Goal: Information Seeking & Learning: Find specific fact

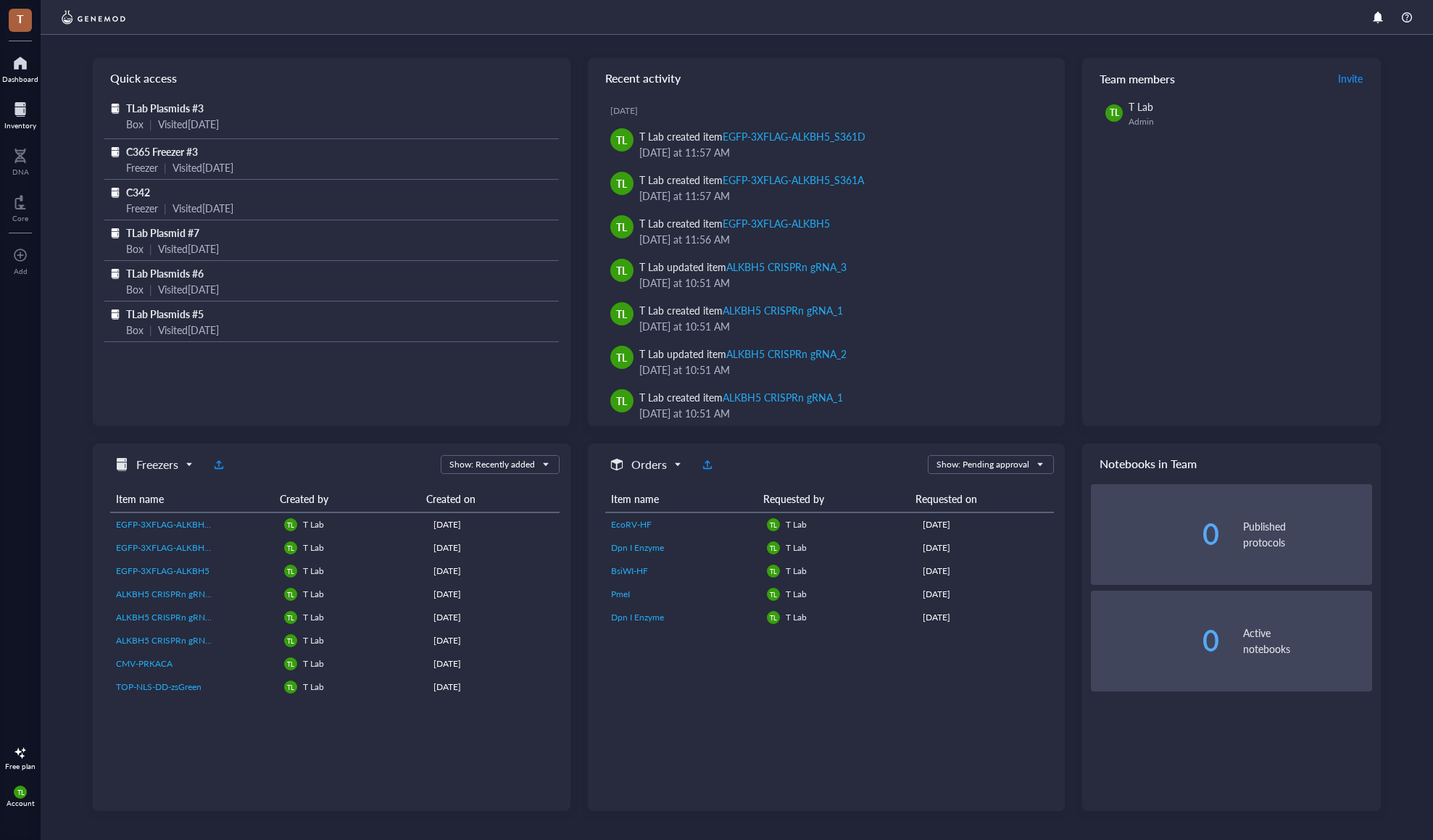
click at [32, 112] on div at bounding box center [20, 110] width 32 height 24
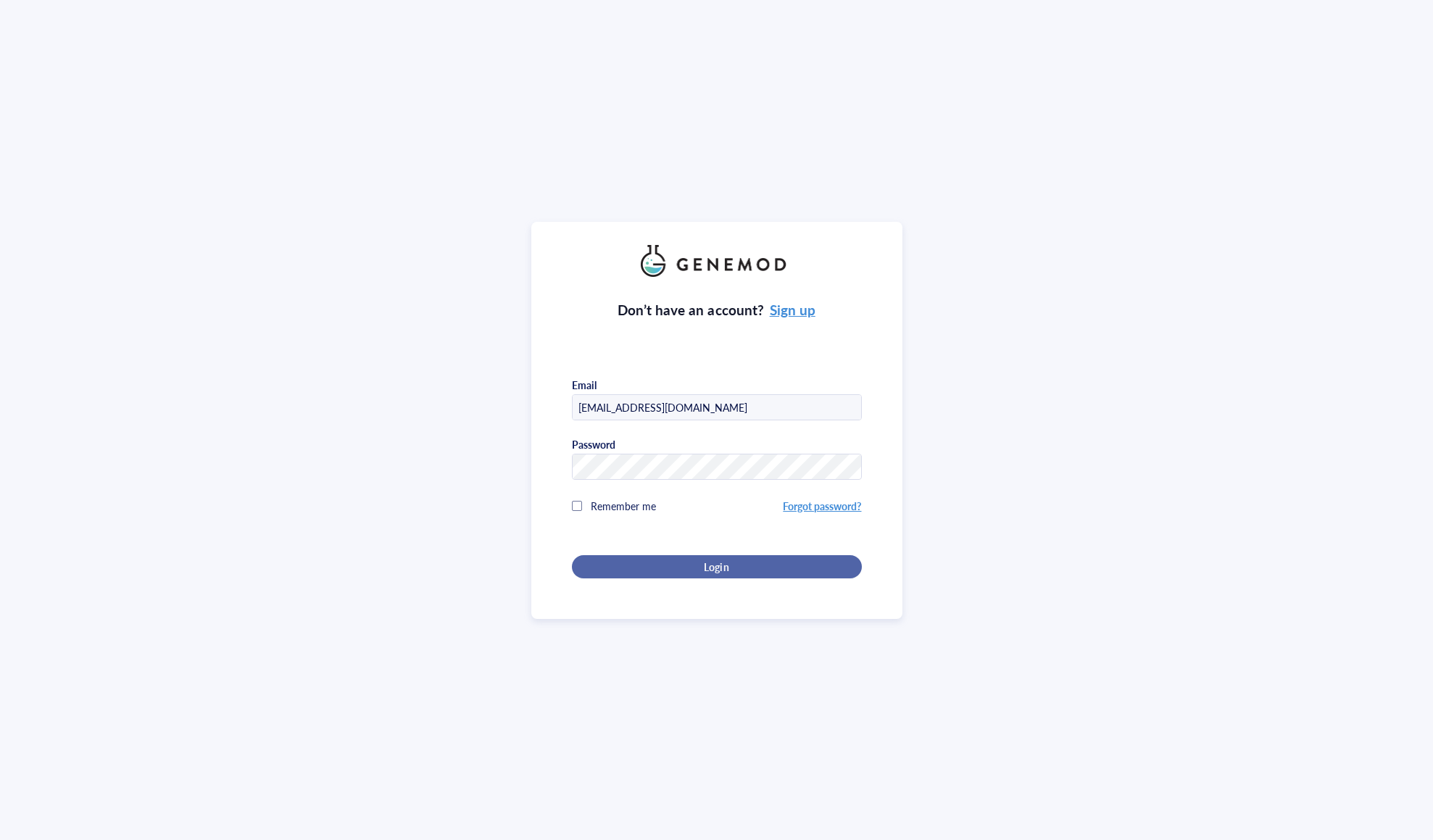
click at [712, 562] on span "Login" at bounding box center [716, 567] width 24 height 13
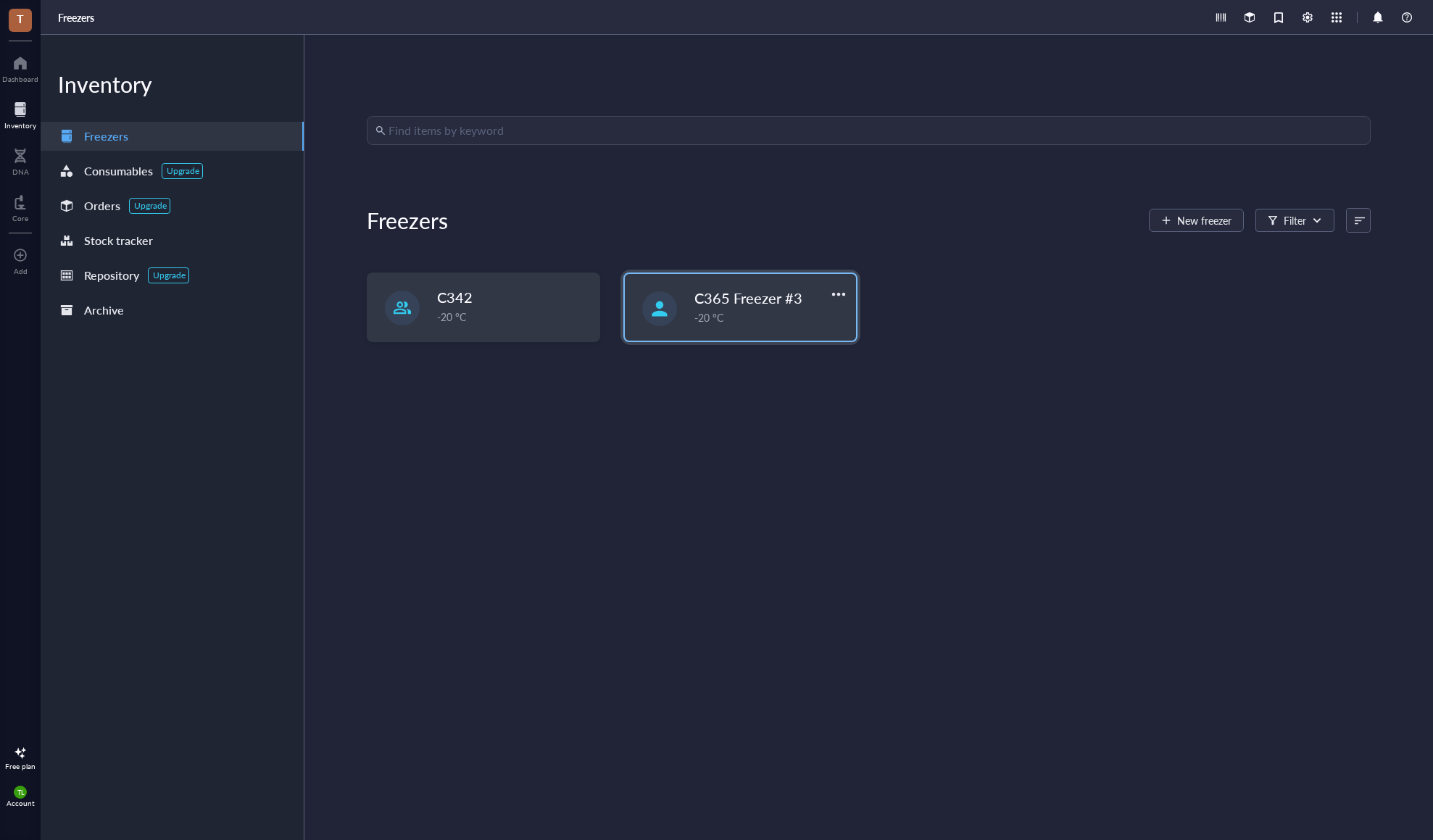
click at [731, 295] on span "C365 Freezer #3" at bounding box center [748, 298] width 108 height 20
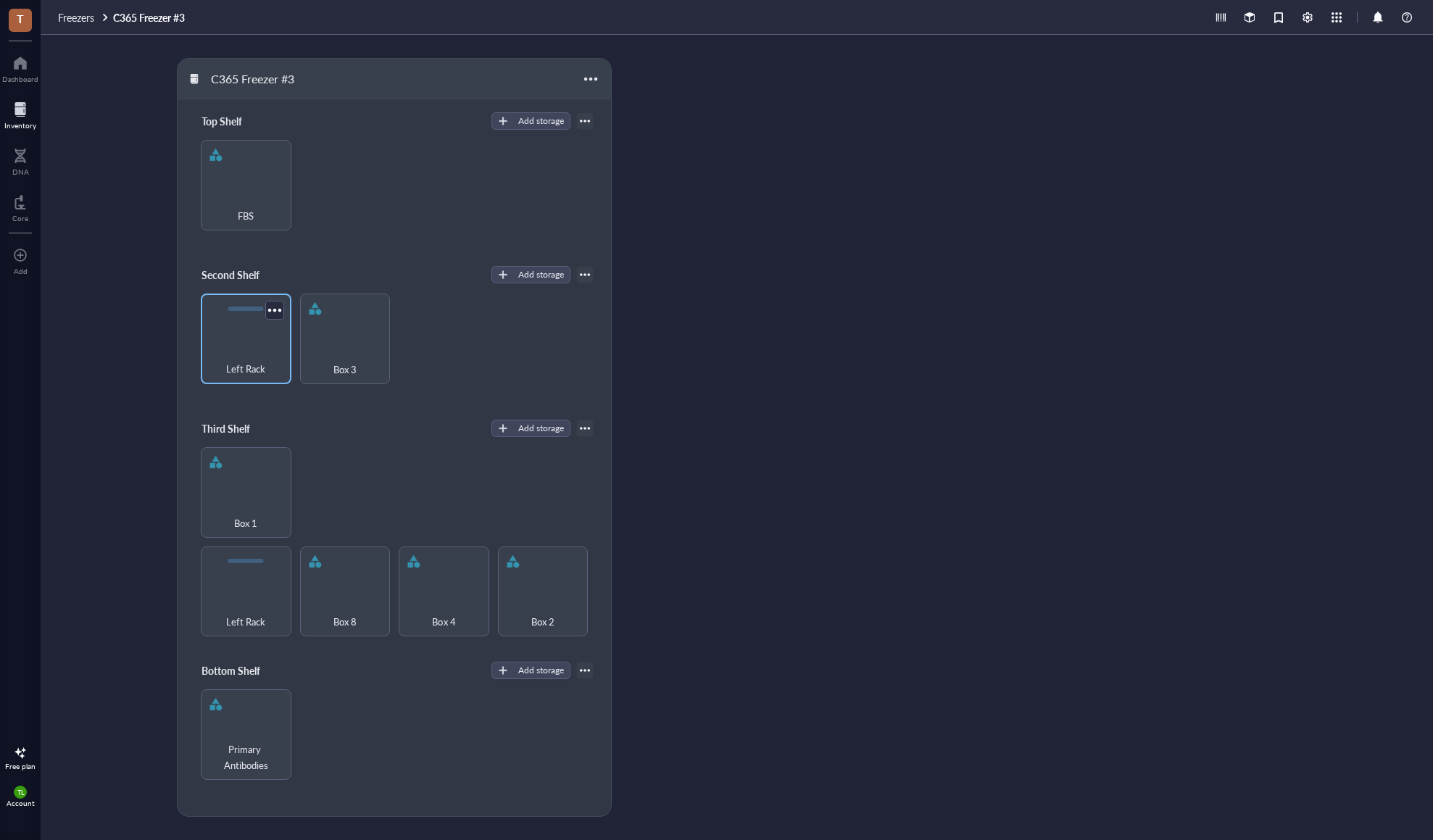
click at [247, 361] on span "Left Rack" at bounding box center [245, 369] width 39 height 16
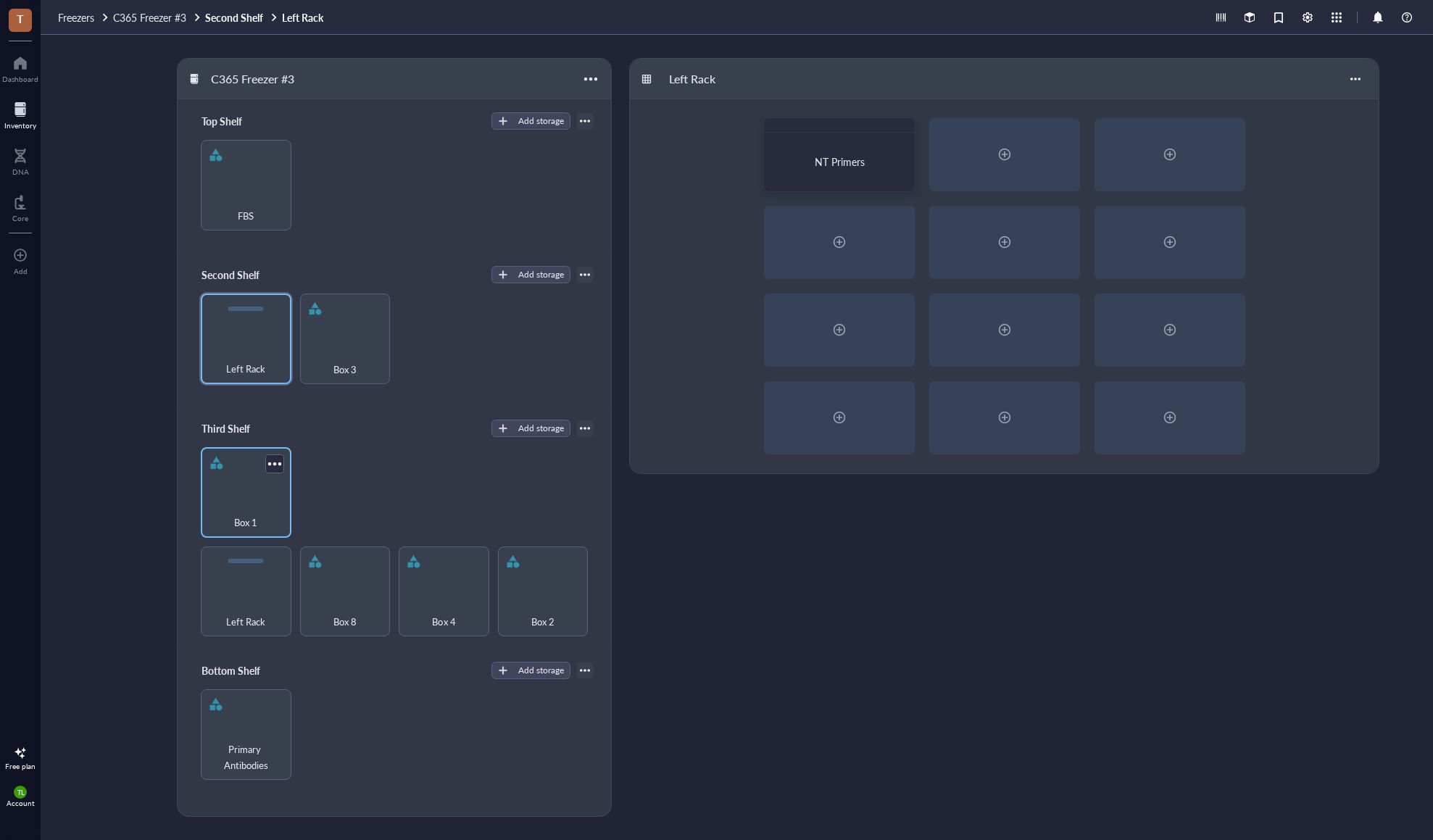
click at [253, 505] on div "Box 1" at bounding box center [246, 514] width 76 height 32
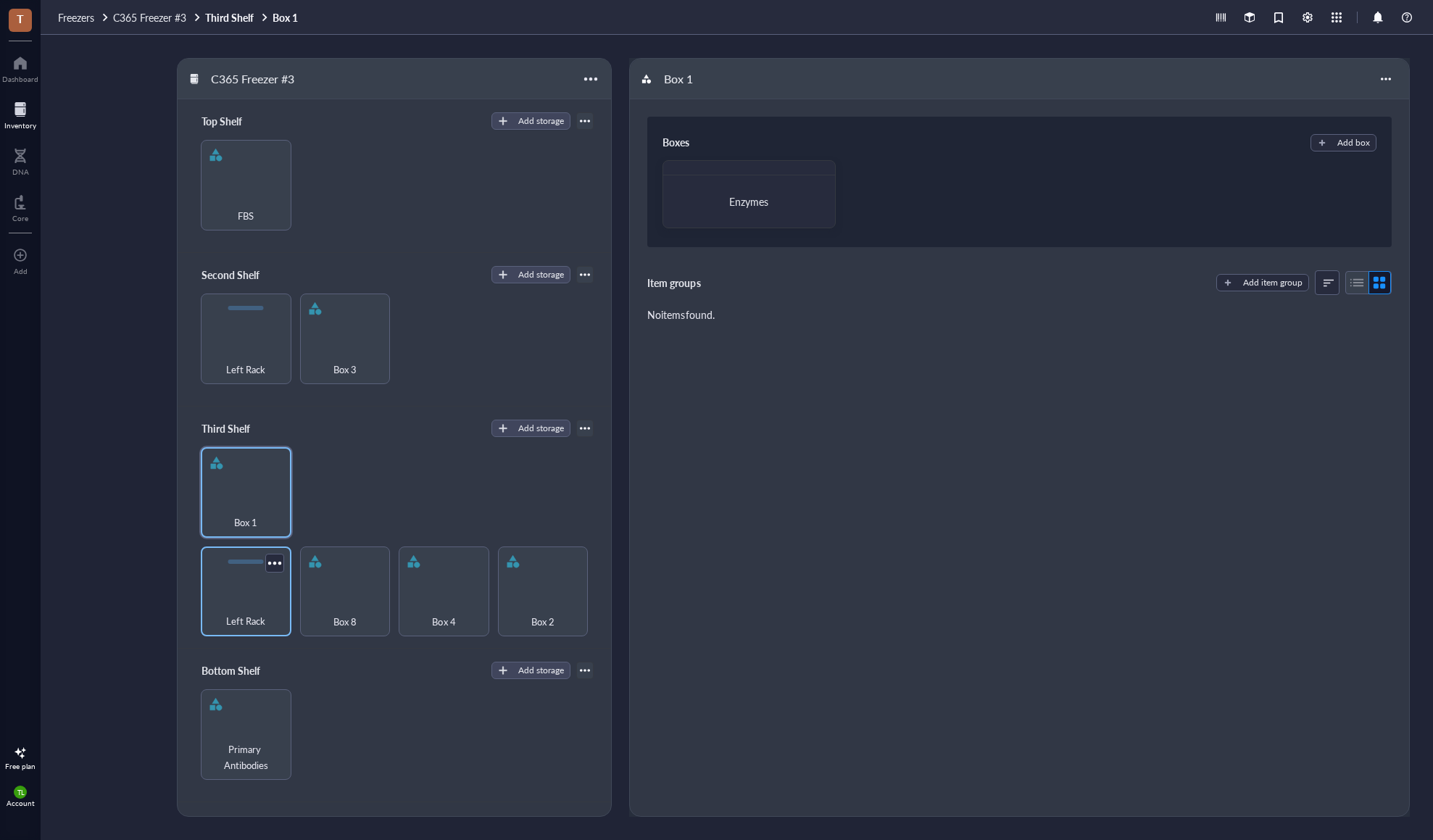
click at [248, 597] on div "Left Rack" at bounding box center [246, 613] width 76 height 32
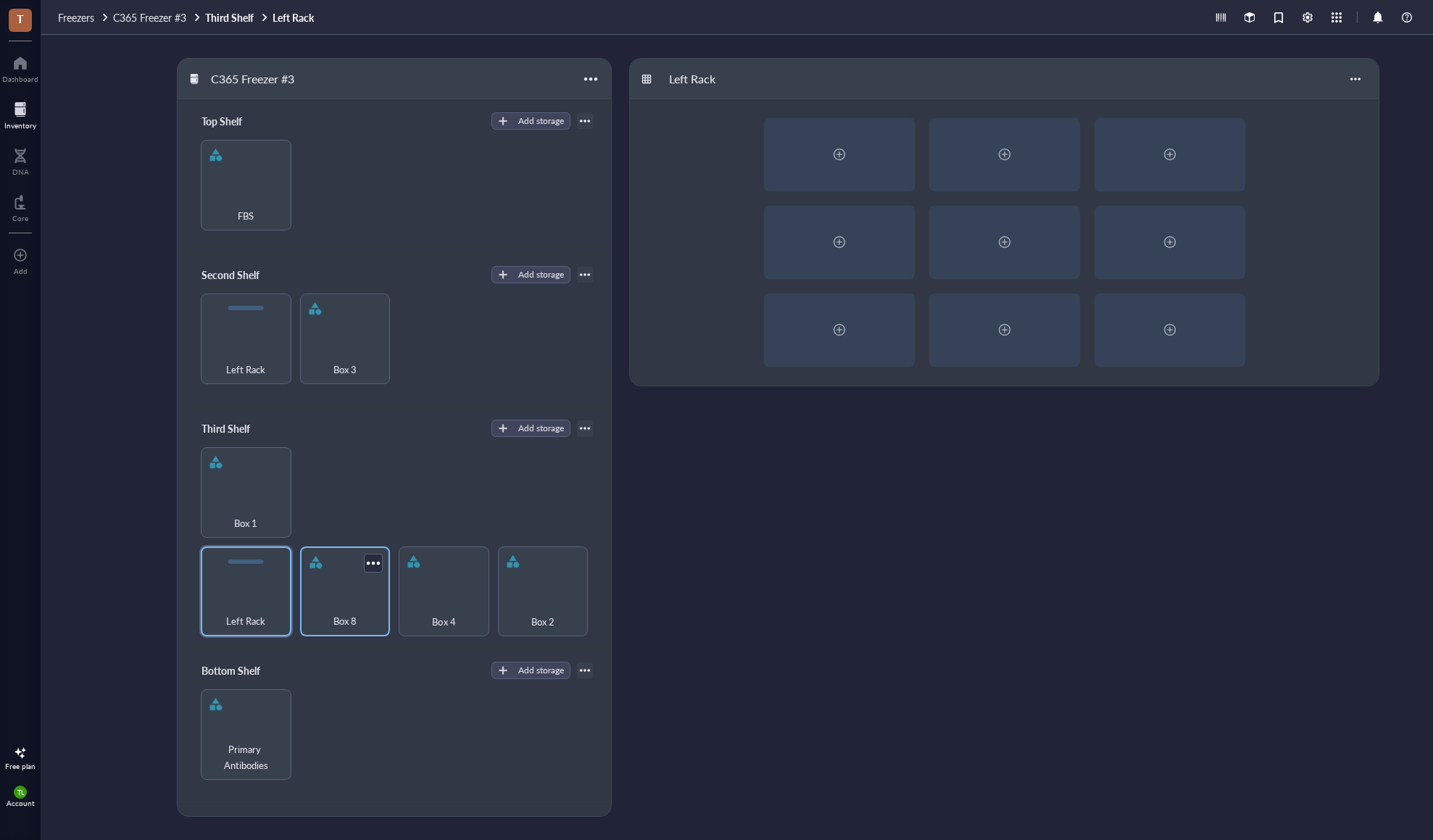
click at [370, 604] on div "Box 8" at bounding box center [346, 613] width 76 height 32
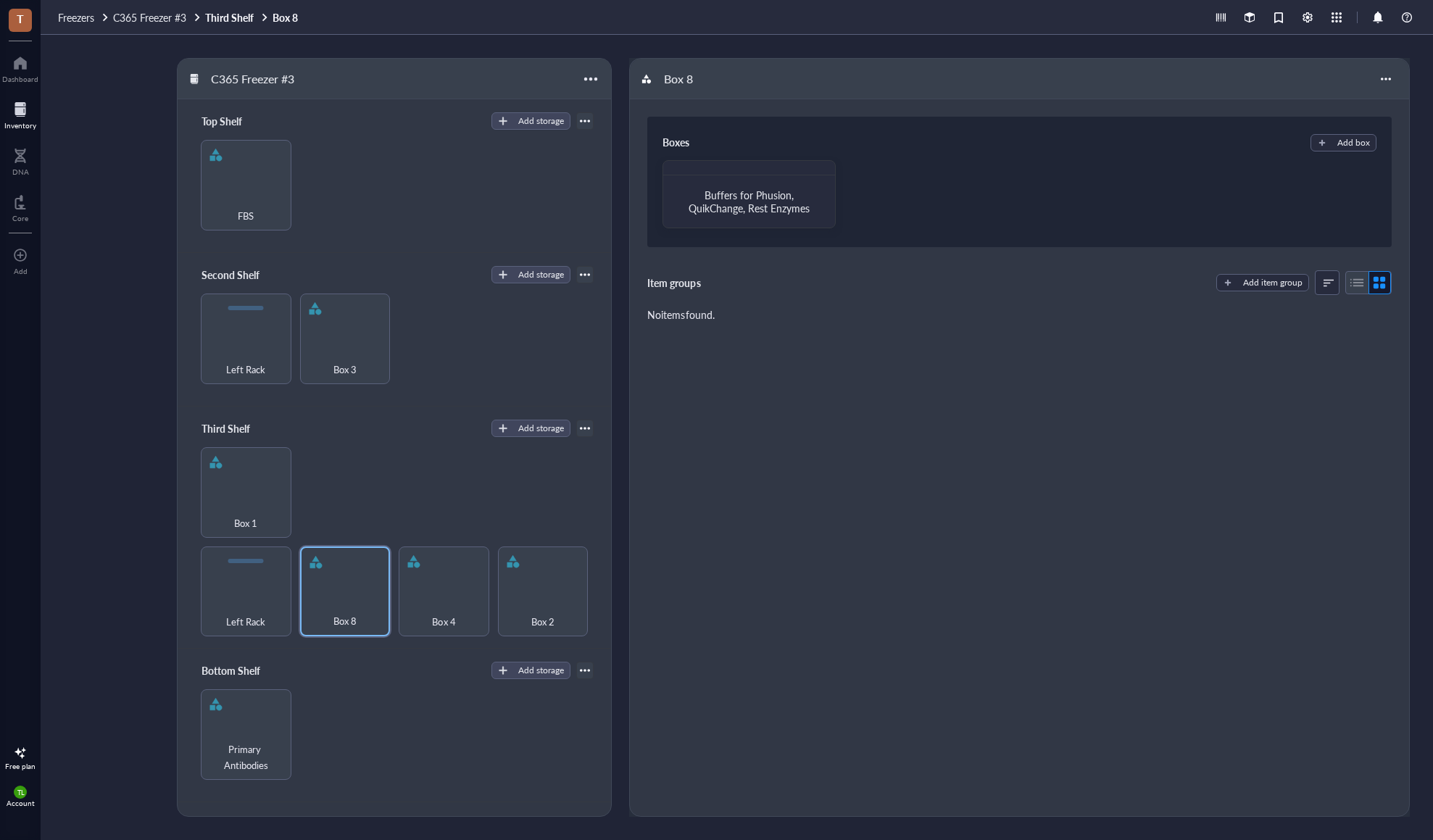
click at [21, 121] on div "Inventory" at bounding box center [20, 126] width 32 height 9
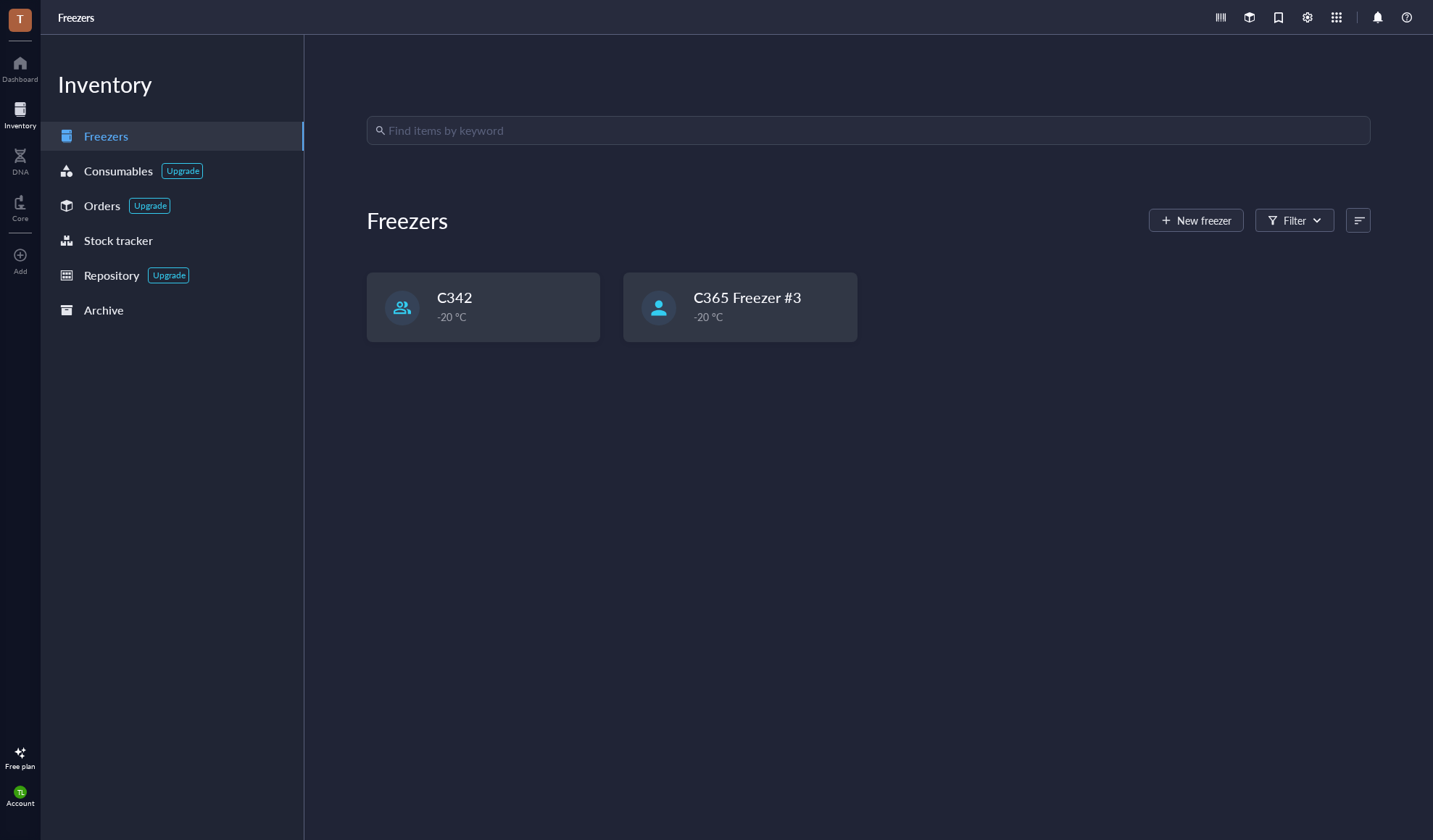
click at [712, 137] on input "search" at bounding box center [874, 130] width 973 height 27
type input "ssf"
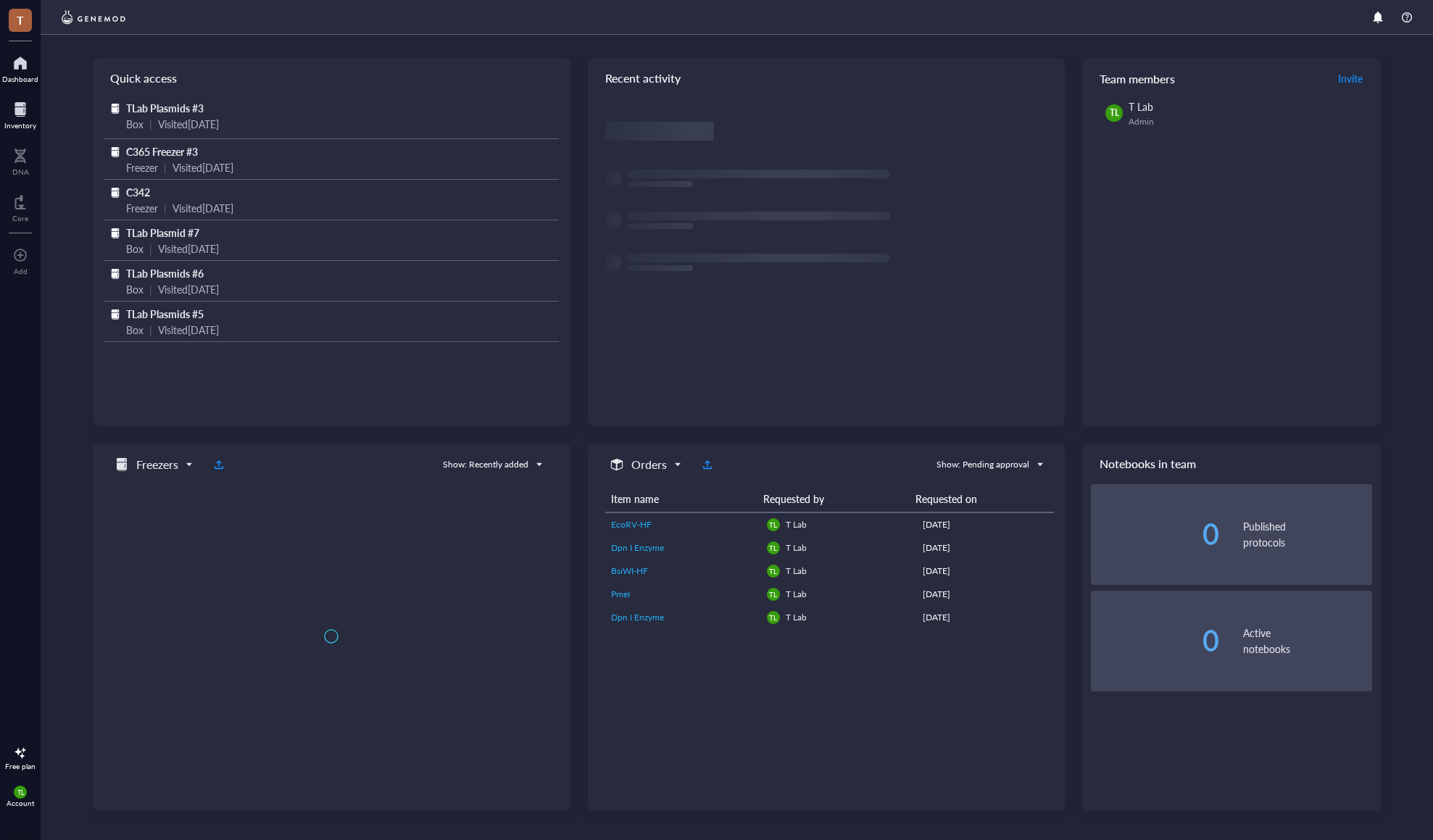
click at [31, 119] on div at bounding box center [20, 110] width 32 height 24
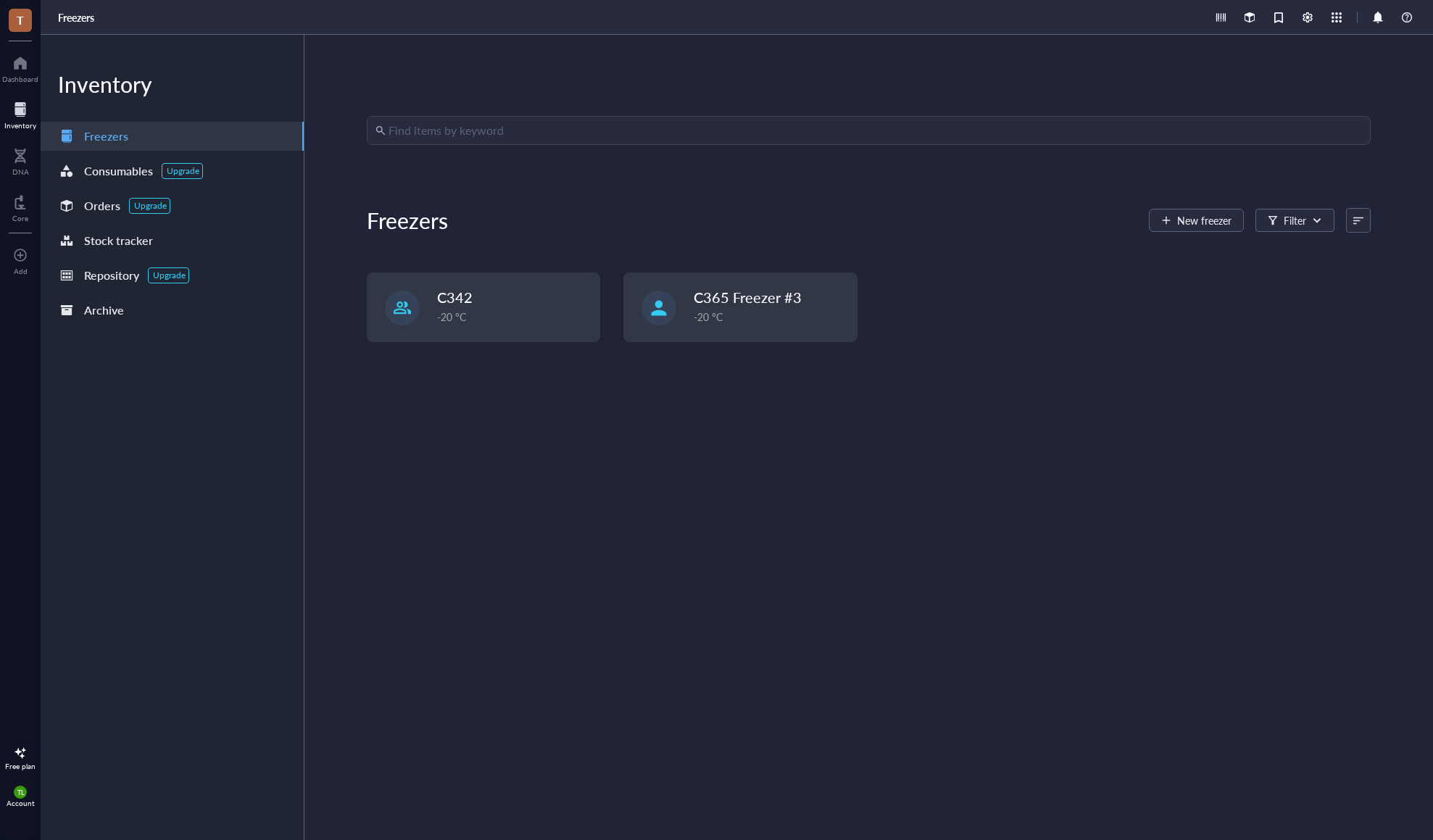
click at [533, 153] on div "Find items by keyword Freezers New freezer Filter C342 -20 °C C365 Freezer #3 -…" at bounding box center [868, 437] width 1004 height 643
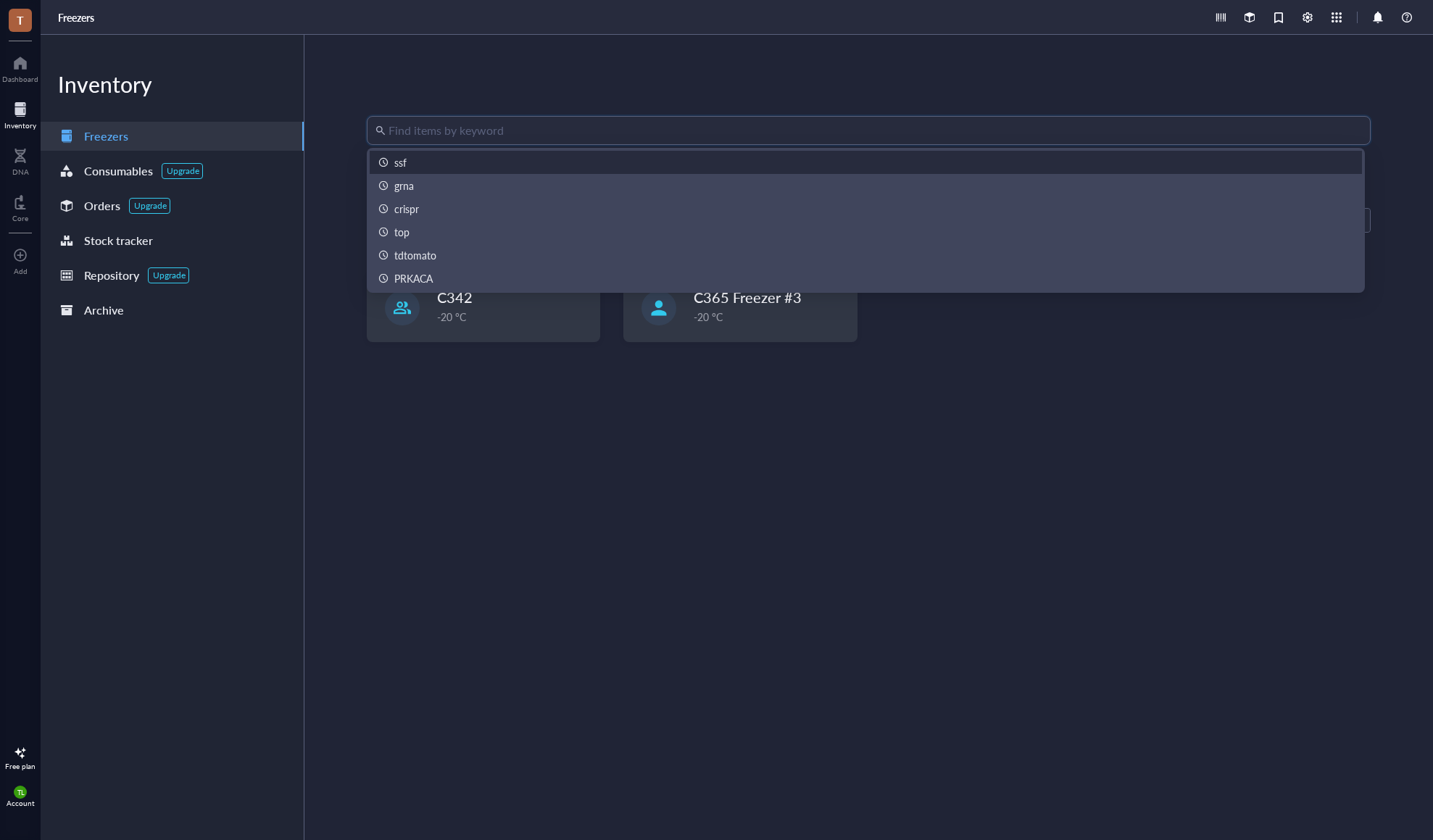
click at [537, 123] on input "search" at bounding box center [874, 130] width 973 height 27
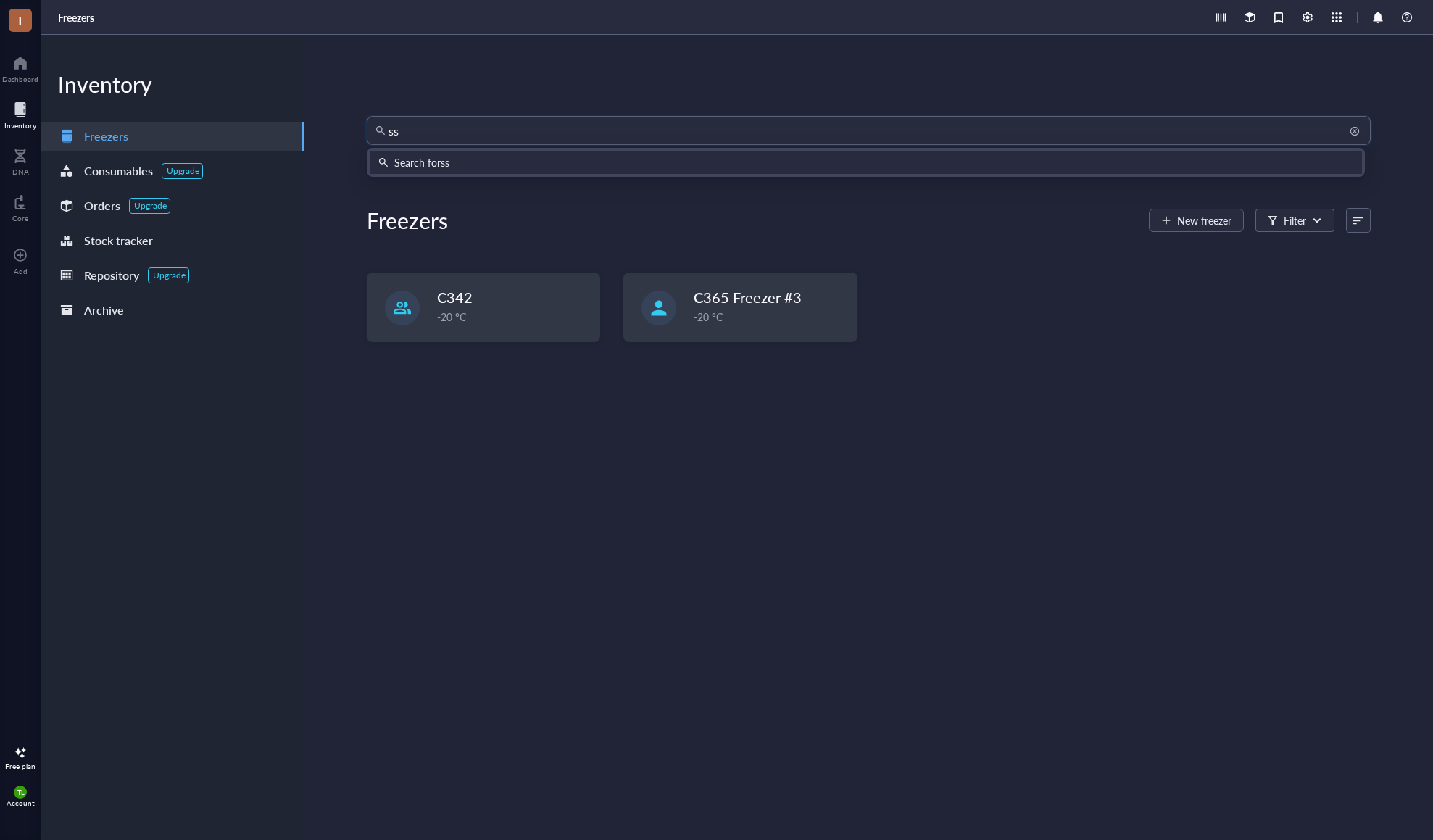
type input "ssf"
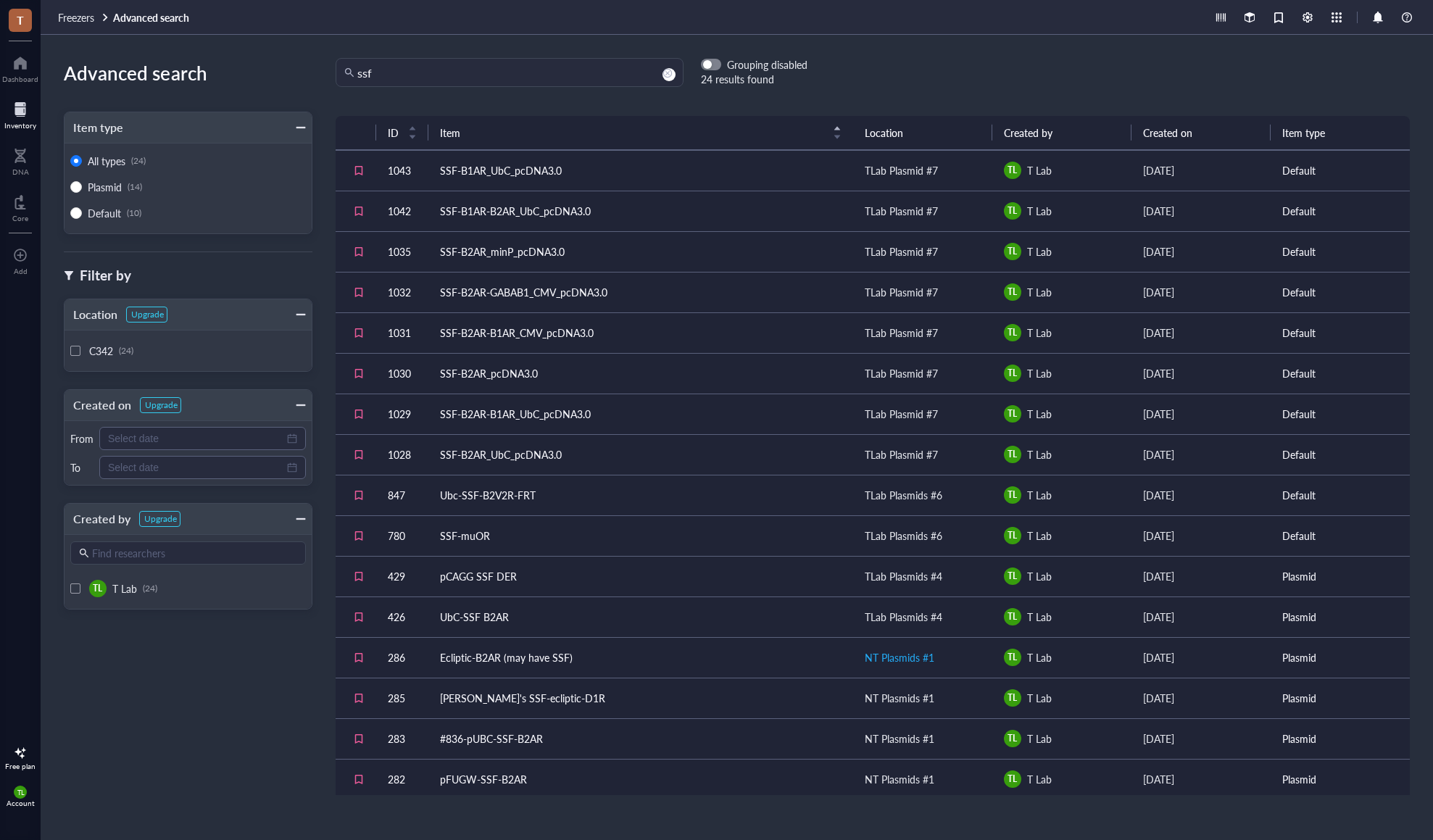
click at [912, 654] on div "NT Plasmids #1" at bounding box center [899, 658] width 70 height 16
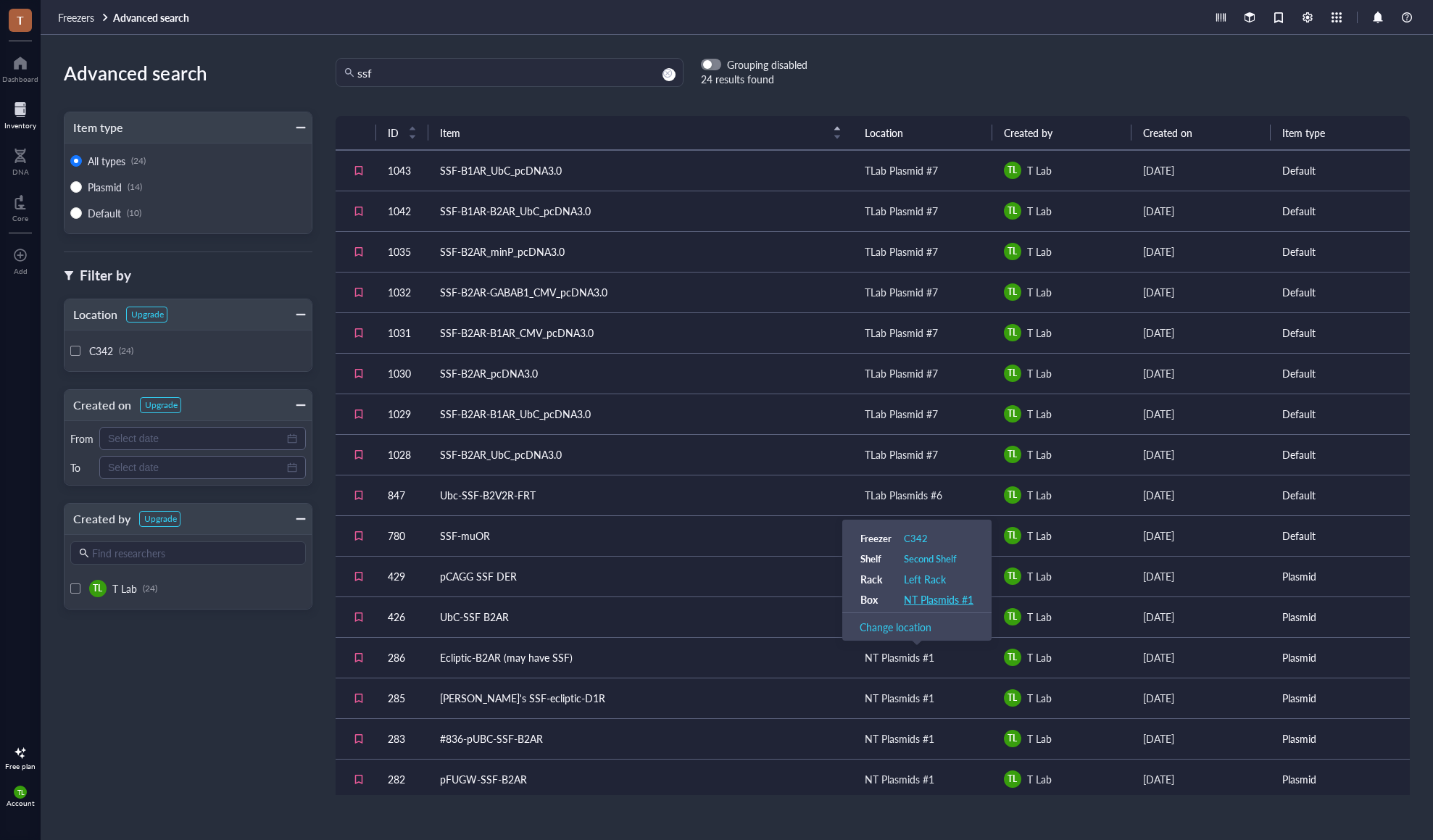
click at [933, 601] on div "NT Plasmids #1" at bounding box center [939, 599] width 70 height 13
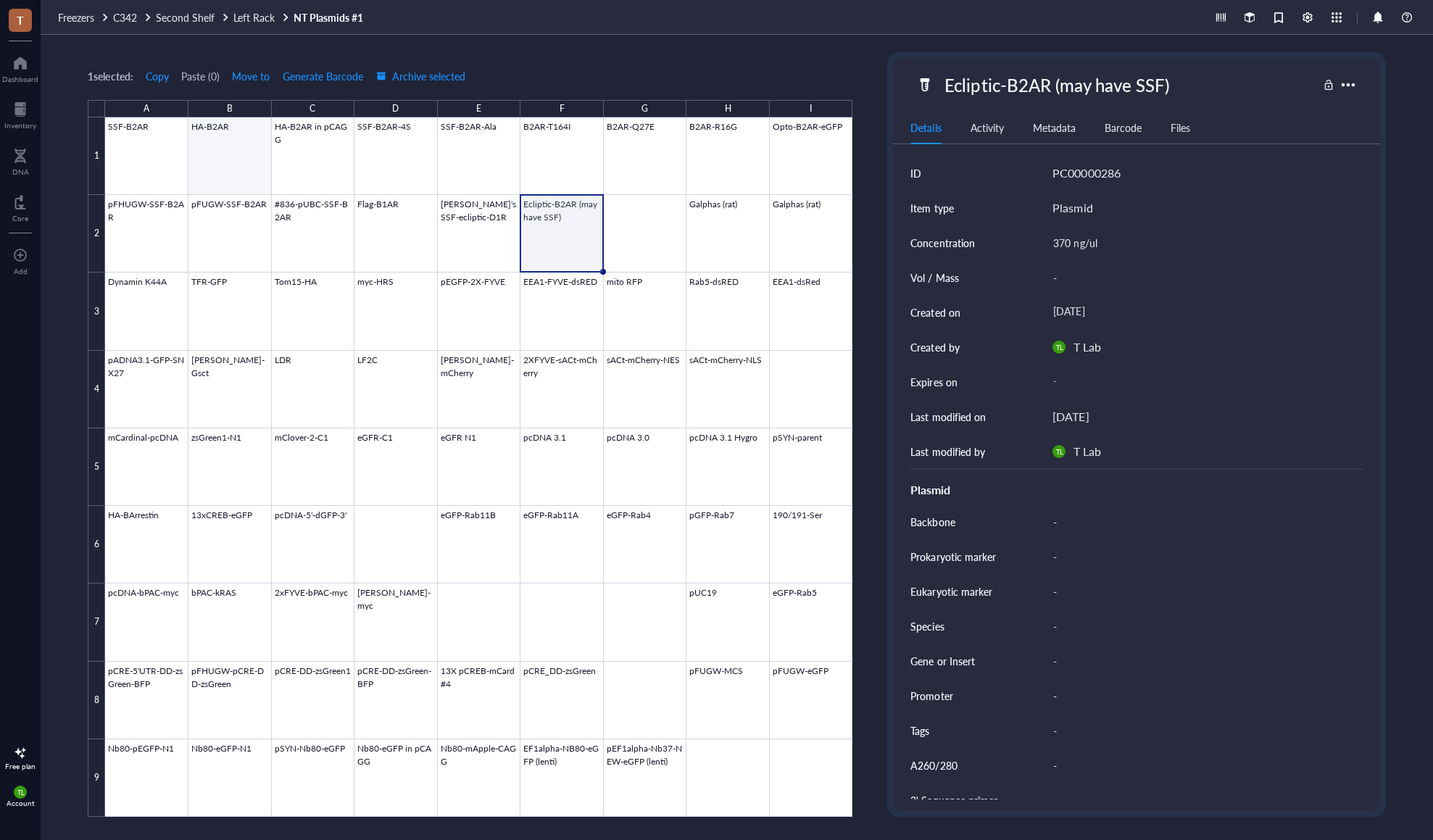
click at [125, 147] on div at bounding box center [479, 467] width 748 height 700
